Goal: Transaction & Acquisition: Download file/media

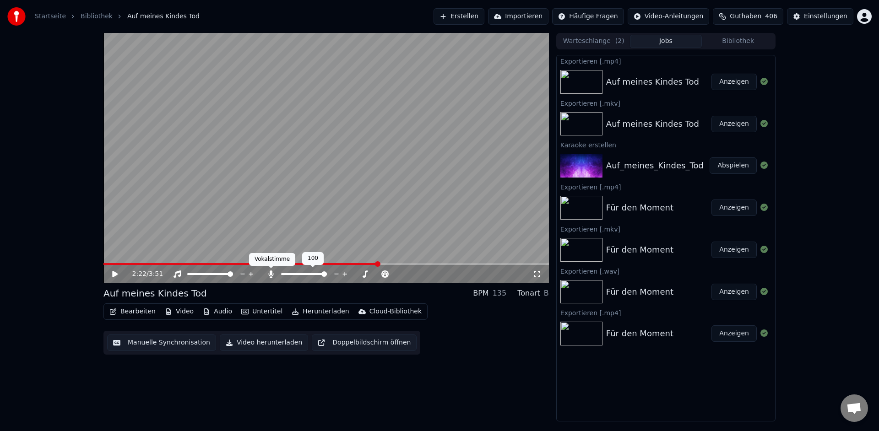
click at [273, 276] on icon at bounding box center [270, 274] width 9 height 7
click at [312, 314] on button "Herunterladen" at bounding box center [320, 311] width 65 height 13
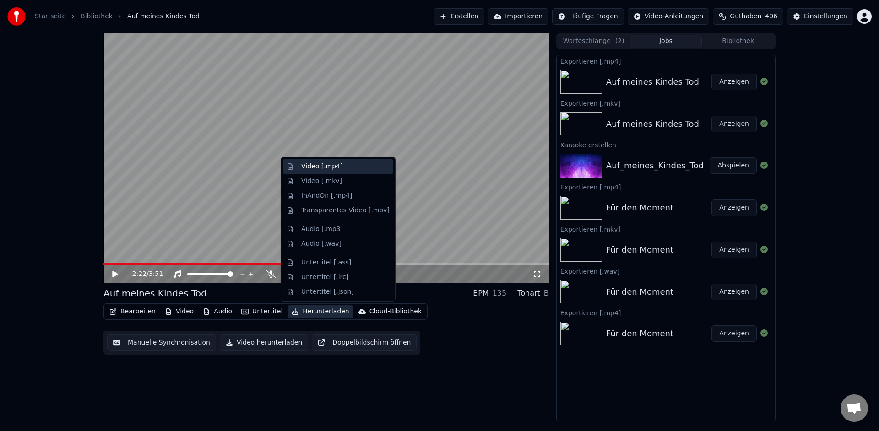
click at [327, 168] on div "Video [.mp4]" at bounding box center [321, 166] width 41 height 9
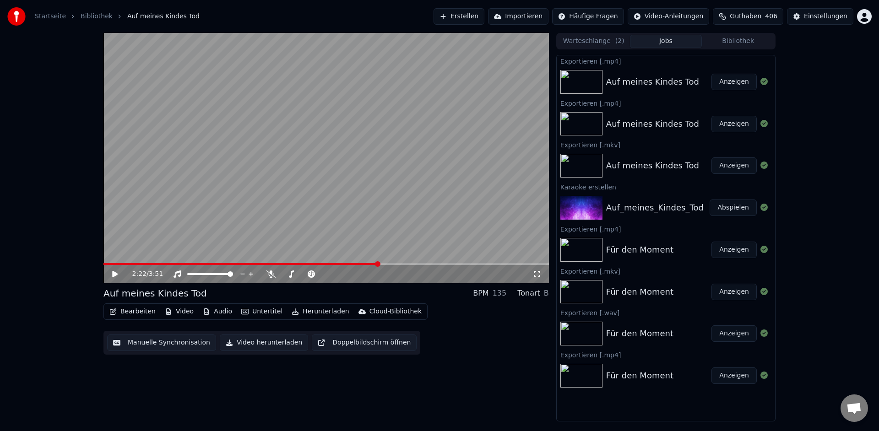
click at [732, 85] on button "Anzeigen" at bounding box center [733, 82] width 45 height 16
click at [732, 125] on button "Anzeigen" at bounding box center [733, 124] width 45 height 16
click at [734, 84] on button "Anzeigen" at bounding box center [733, 82] width 45 height 16
click at [324, 314] on button "Herunterladen" at bounding box center [320, 311] width 65 height 13
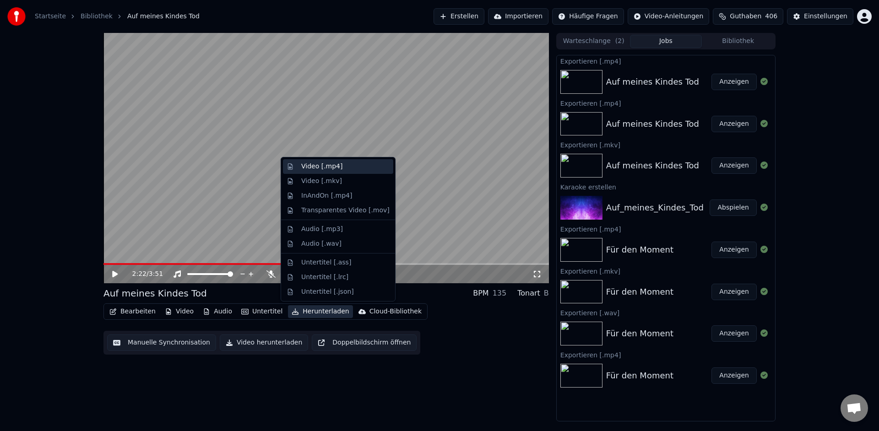
click at [325, 169] on div "Video [.mp4]" at bounding box center [321, 166] width 41 height 9
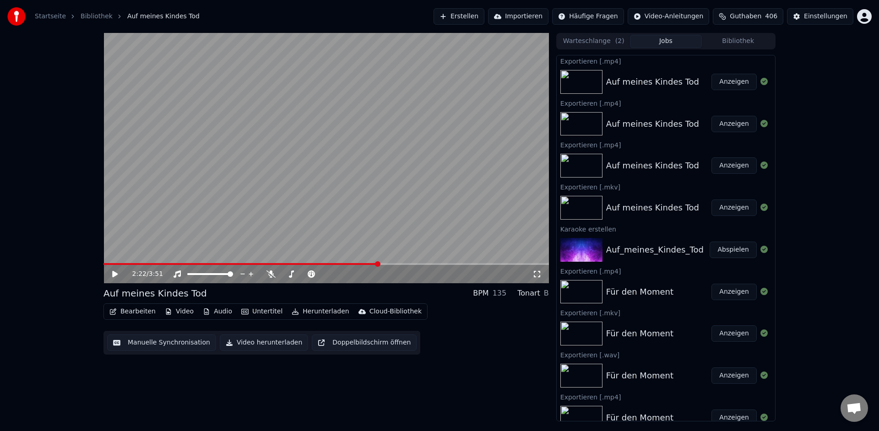
click at [731, 84] on button "Anzeigen" at bounding box center [733, 82] width 45 height 16
click at [135, 265] on div "2:22 / 3:51" at bounding box center [325, 274] width 445 height 18
click at [131, 265] on span at bounding box center [240, 264] width 275 height 2
click at [116, 274] on icon at bounding box center [114, 274] width 5 height 6
click at [270, 274] on icon at bounding box center [270, 274] width 9 height 7
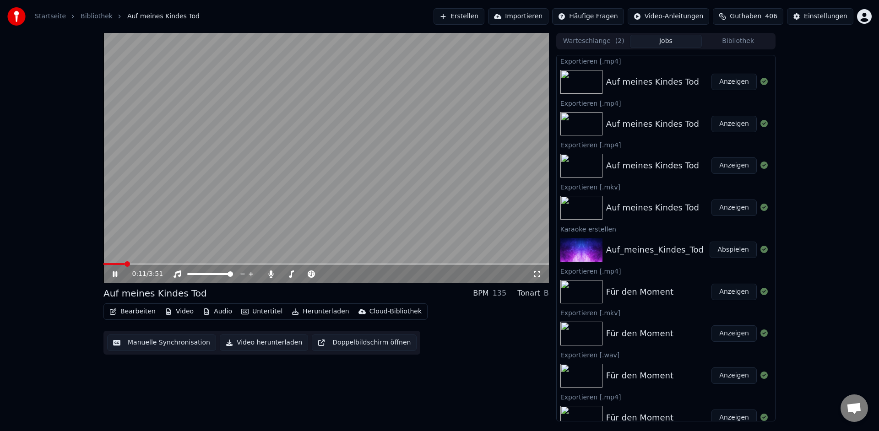
click at [124, 265] on span at bounding box center [113, 264] width 21 height 2
click at [116, 276] on icon at bounding box center [115, 273] width 5 height 5
click at [115, 273] on icon at bounding box center [114, 274] width 5 height 6
click at [201, 264] on span at bounding box center [152, 264] width 98 height 2
click at [112, 276] on icon at bounding box center [122, 274] width 22 height 7
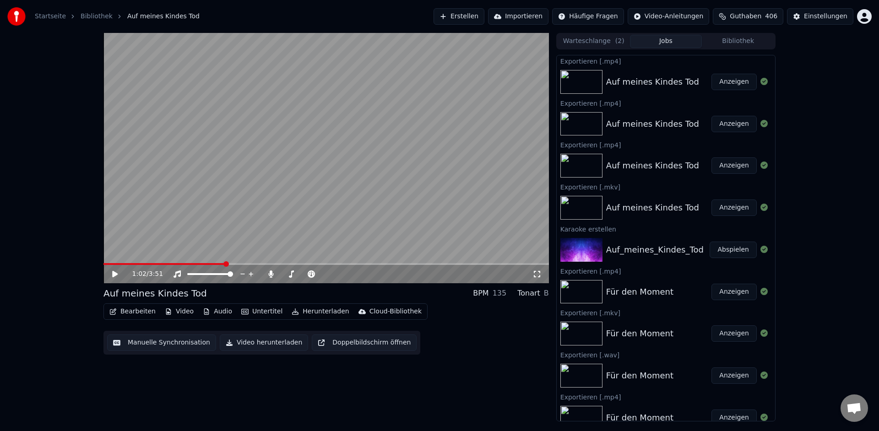
click at [112, 276] on icon at bounding box center [114, 274] width 5 height 6
click at [116, 275] on icon at bounding box center [115, 273] width 5 height 5
